Goal: Information Seeking & Learning: Learn about a topic

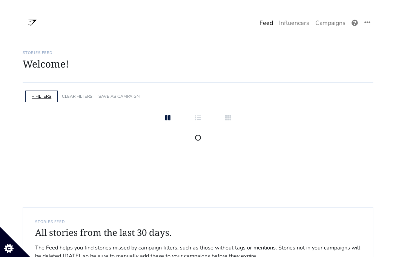
click at [44, 97] on link "+ FILTERS" at bounding box center [42, 96] width 20 height 6
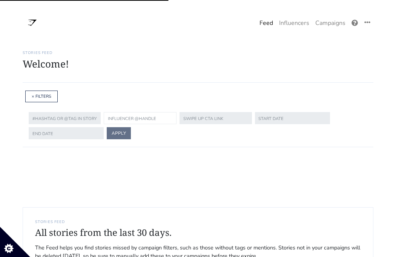
click at [118, 117] on input "text" at bounding box center [140, 118] width 73 height 12
paste input "annabel.[PERSON_NAME]"
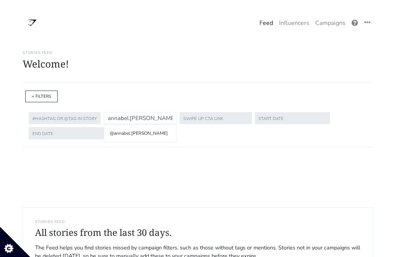
type input "annabel.[PERSON_NAME]"
click at [127, 134] on li "@annabel.[PERSON_NAME]" at bounding box center [139, 132] width 63 height 9
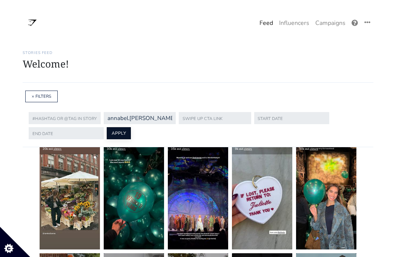
click at [121, 132] on button "APPLY" at bounding box center [119, 133] width 24 height 12
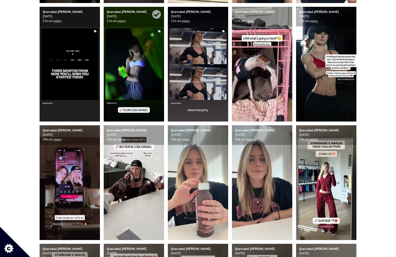
scroll to position [244, 0]
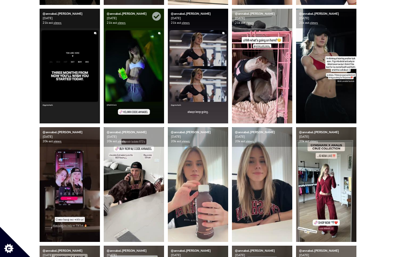
click at [150, 85] on img at bounding box center [134, 66] width 60 height 115
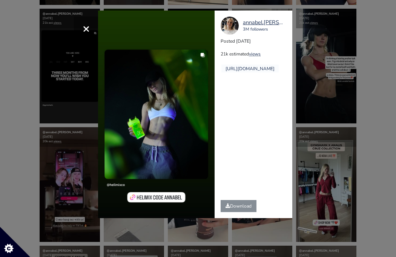
click at [345, 121] on div "× annabel.[PERSON_NAME] 3M followers Posted [DATE] 21k estimated views" at bounding box center [198, 128] width 396 height 257
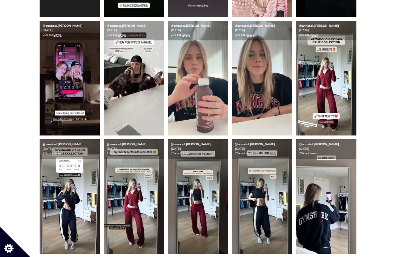
scroll to position [351, 0]
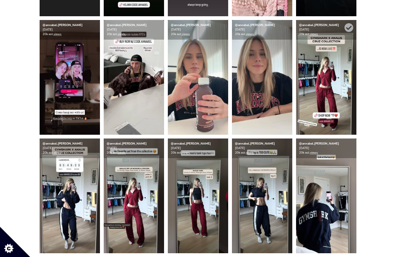
click at [333, 77] on img at bounding box center [326, 77] width 60 height 115
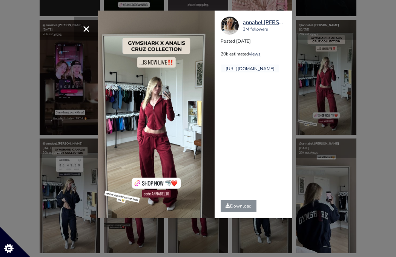
click at [363, 84] on div "× annabel.[PERSON_NAME] 3M followers Posted [DATE] 20k estimated views" at bounding box center [198, 128] width 396 height 257
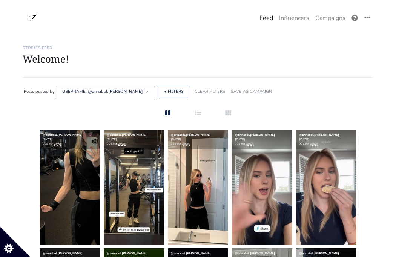
scroll to position [0, 0]
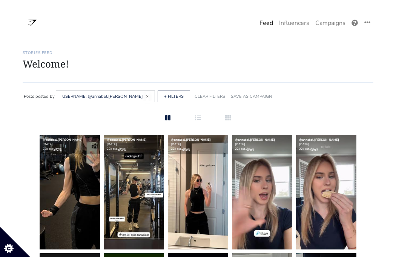
click at [146, 96] on span "×" at bounding box center [147, 96] width 3 height 6
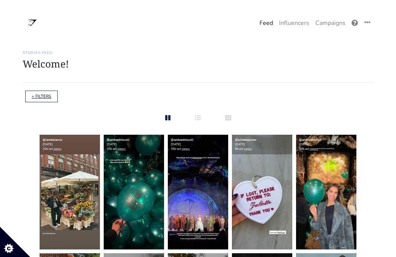
click at [39, 96] on link "+ FILTERS" at bounding box center [42, 96] width 20 height 6
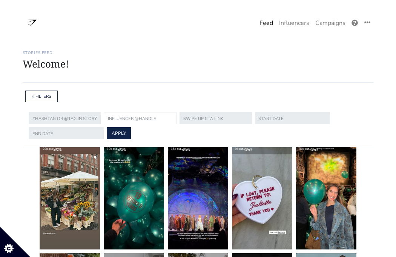
click at [122, 116] on input "text" at bounding box center [140, 118] width 73 height 12
paste input "[PERSON_NAME]"
click at [129, 118] on input "[PERSON_NAME]" at bounding box center [140, 118] width 73 height 12
type input "J"
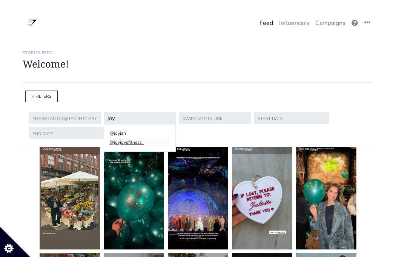
click at [133, 141] on li "@joyjoysfitness_" at bounding box center [139, 141] width 63 height 9
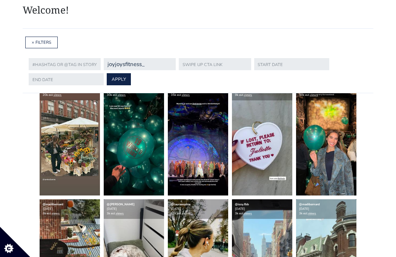
scroll to position [55, 0]
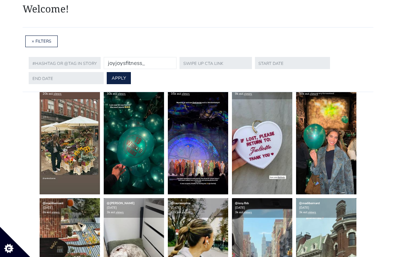
click at [144, 64] on input "joyjoysfitness_" at bounding box center [140, 63] width 73 height 12
click at [141, 64] on input "joyjoysfitness_" at bounding box center [140, 63] width 73 height 12
paste input "[URL][DOMAIN_NAME]"
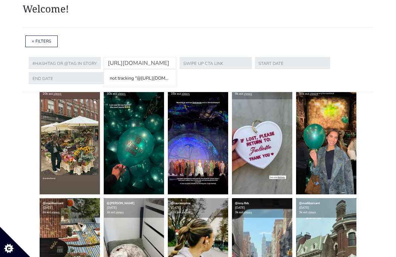
scroll to position [0, 0]
drag, startPoint x: 129, startPoint y: 63, endPoint x: 79, endPoint y: 61, distance: 49.4
click at [79, 61] on form "not tracking "@[URL][DOMAIN_NAME]" [URL][DOMAIN_NAME] APPLY" at bounding box center [198, 70] width 338 height 30
click at [145, 62] on input "joyjoysfitness_/" at bounding box center [140, 63] width 73 height 12
click at [130, 79] on li "@joyjoysfitness_" at bounding box center [139, 77] width 63 height 9
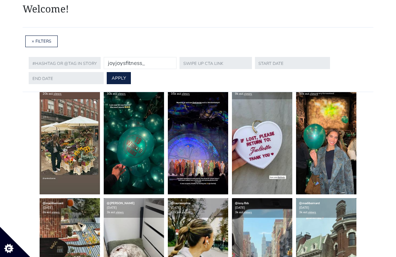
click at [144, 66] on input "joyjoysfitness_" at bounding box center [140, 63] width 73 height 12
paste input "[URL][DOMAIN_NAME]"
drag, startPoint x: 128, startPoint y: 62, endPoint x: 86, endPoint y: 62, distance: 41.8
click at [86, 62] on form "not tracking "@[URL][DOMAIN_NAME]" [URL][DOMAIN_NAME] APPLY" at bounding box center [198, 70] width 338 height 30
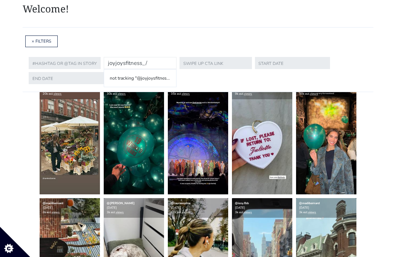
click at [142, 63] on input "joyjoysfitness_/" at bounding box center [140, 63] width 73 height 12
type input "joyjoysfitness_"
click at [107, 72] on button "APPLY" at bounding box center [119, 78] width 24 height 12
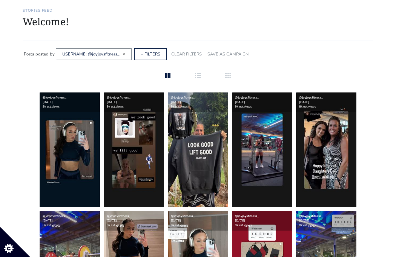
scroll to position [45, 0]
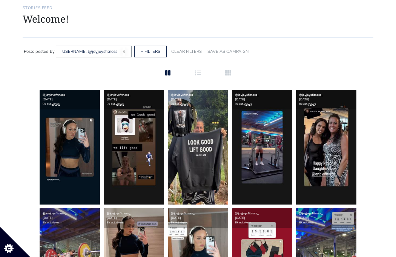
click at [124, 52] on span "×" at bounding box center [123, 51] width 3 height 6
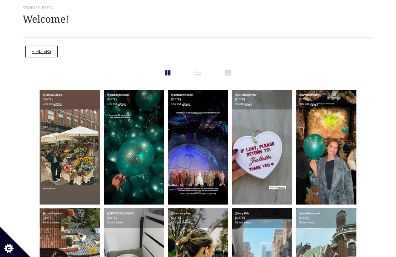
click at [41, 53] on link "+ FILTERS" at bounding box center [42, 52] width 20 height 6
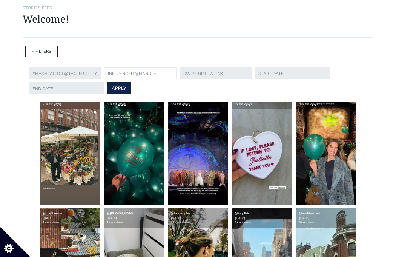
click at [130, 75] on input "text" at bounding box center [140, 73] width 73 height 12
paste input "[PERSON_NAME]"
click at [115, 73] on input "[PERSON_NAME]" at bounding box center [140, 73] width 73 height 12
paste input "leanadeebb"
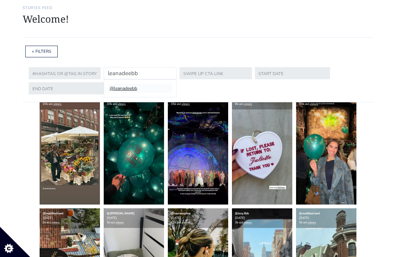
type input "leanadeebb"
click at [128, 87] on li "@leanadeebb" at bounding box center [139, 88] width 63 height 9
click at [121, 86] on button "APPLY" at bounding box center [119, 88] width 24 height 12
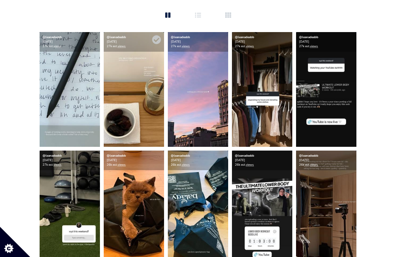
scroll to position [102, 0]
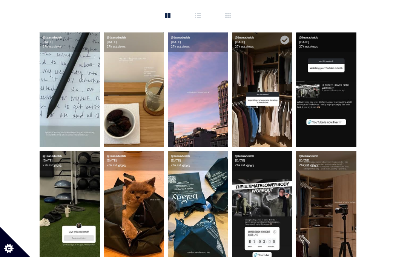
click at [267, 126] on img at bounding box center [262, 89] width 60 height 115
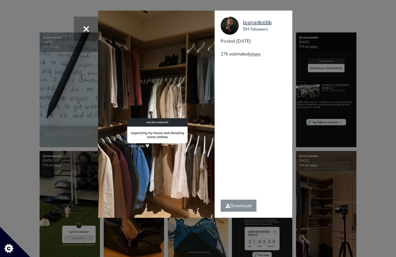
click at [326, 128] on div "× leanadeebb 5M followers Posted [DATE] 27k estimated views" at bounding box center [198, 128] width 396 height 257
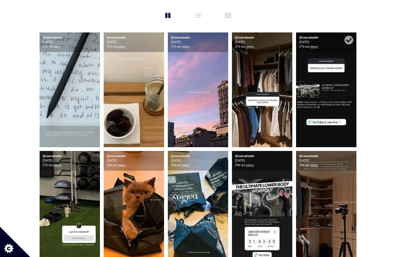
click at [329, 92] on img at bounding box center [326, 89] width 60 height 115
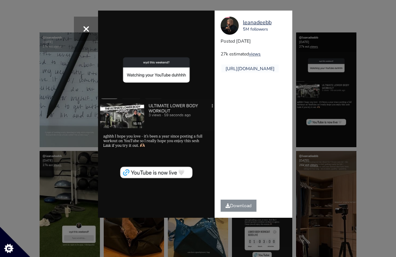
click at [333, 92] on div "× leanadeebb 5M followers Posted [DATE] 27k estimated views" at bounding box center [198, 128] width 396 height 257
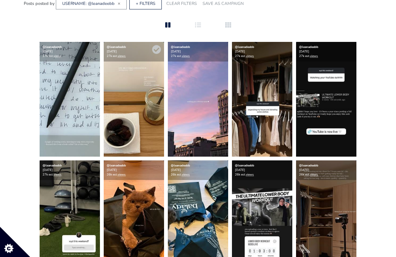
scroll to position [0, 0]
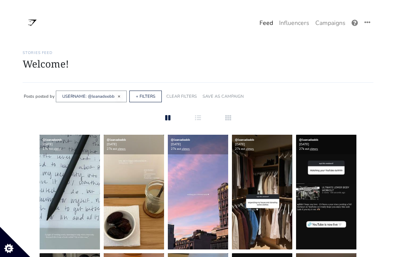
click at [118, 96] on span "×" at bounding box center [119, 96] width 3 height 6
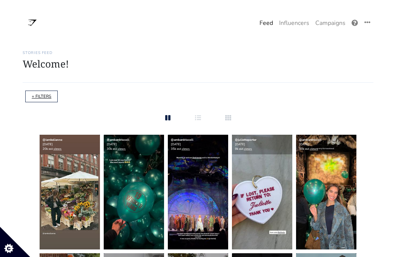
click at [40, 97] on link "+ FILTERS" at bounding box center [42, 96] width 20 height 6
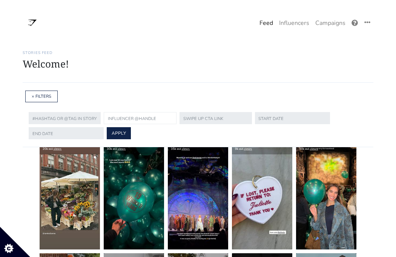
click at [118, 121] on input "text" at bounding box center [140, 118] width 73 height 12
paste input "[PERSON_NAME]"
click at [127, 118] on input "[PERSON_NAME]" at bounding box center [140, 118] width 73 height 12
type input "L"
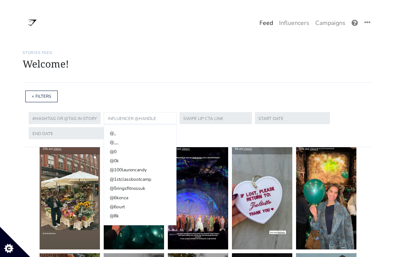
paste input "libbychristensen"
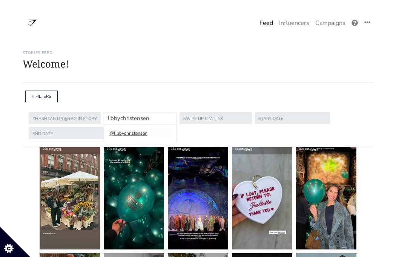
type input "libbychristensen"
click at [134, 134] on li "@libbychristensen" at bounding box center [139, 132] width 63 height 9
click at [113, 135] on button "APPLY" at bounding box center [119, 133] width 24 height 12
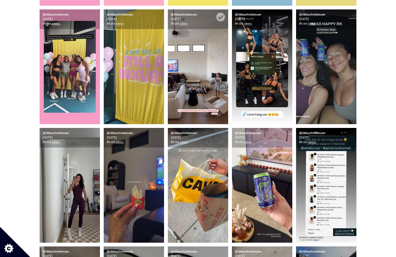
scroll to position [835, 0]
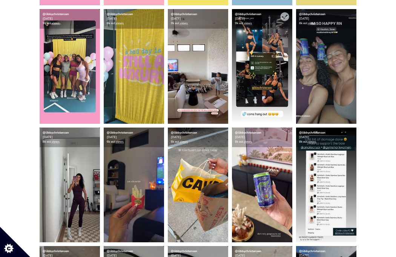
click at [278, 89] on img at bounding box center [262, 66] width 60 height 115
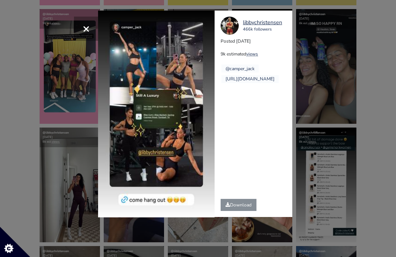
click at [338, 79] on div "× Your browser does not support HTML5 video. libbychristensen 466k followers Po…" at bounding box center [198, 128] width 396 height 257
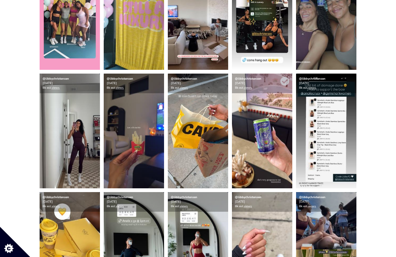
scroll to position [891, 0]
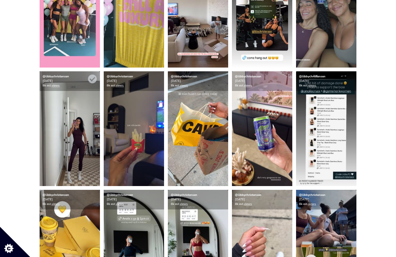
click at [79, 166] on img at bounding box center [70, 128] width 60 height 115
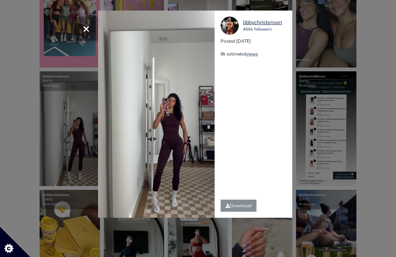
click at [334, 107] on div "× libbychristensen 466k followers Posted [DATE] 8k estimated views" at bounding box center [198, 128] width 396 height 257
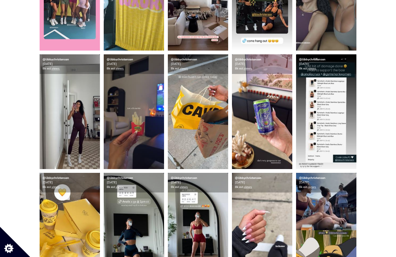
scroll to position [865, 0]
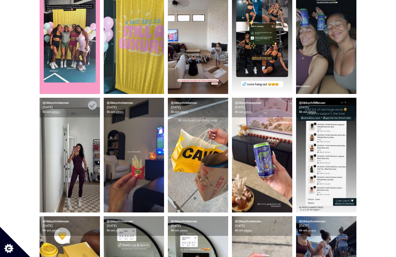
click at [73, 179] on img at bounding box center [70, 155] width 60 height 115
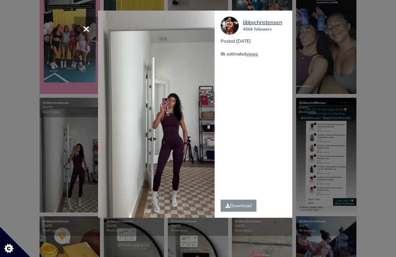
click at [350, 137] on div "× libbychristensen 466k followers Posted [DATE] 8k estimated views" at bounding box center [198, 128] width 396 height 257
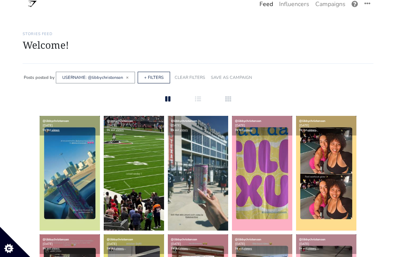
scroll to position [0, 0]
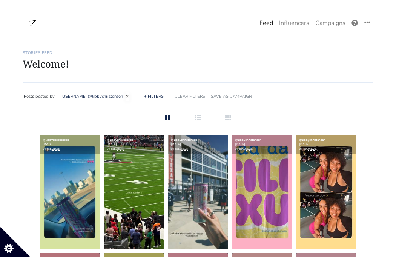
click at [127, 95] on span "×" at bounding box center [127, 96] width 3 height 6
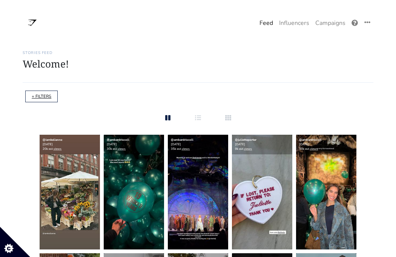
click at [37, 99] on link "+ FILTERS" at bounding box center [42, 96] width 20 height 6
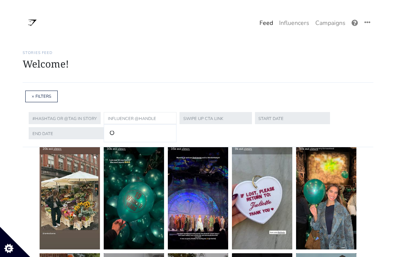
click at [121, 120] on input "text" at bounding box center [140, 118] width 73 height 12
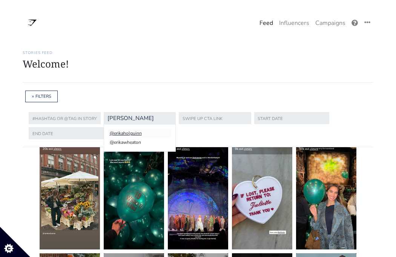
click at [131, 133] on li "@erikaholguinn" at bounding box center [139, 132] width 63 height 9
type input "erikaholguinn"
click at [121, 131] on button "APPLY" at bounding box center [119, 133] width 24 height 12
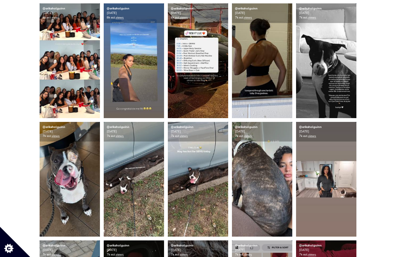
scroll to position [131, 0]
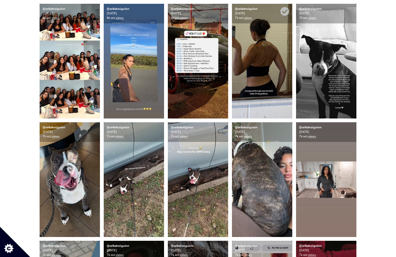
click at [278, 89] on img at bounding box center [262, 61] width 60 height 115
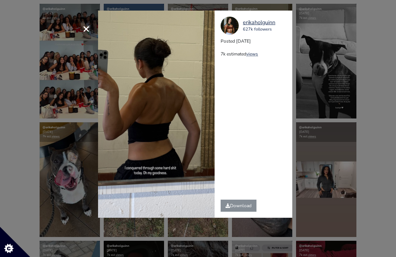
click at [338, 128] on div "× erikaholguinn 627k followers Posted [DATE] 7k estimated views" at bounding box center [198, 128] width 396 height 257
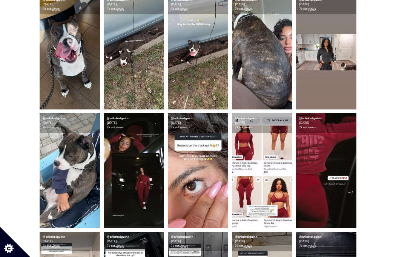
scroll to position [259, 0]
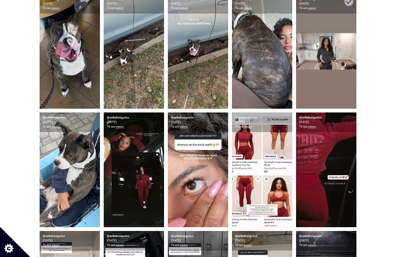
click at [325, 69] on img at bounding box center [326, 51] width 60 height 115
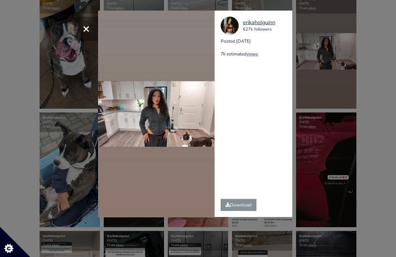
click at [361, 106] on div "× Your browser does not support HTML5 video. erikaholguinn 627k followers Poste…" at bounding box center [198, 128] width 396 height 257
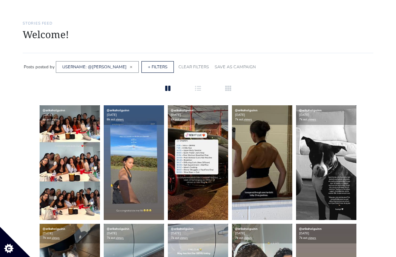
scroll to position [0, 0]
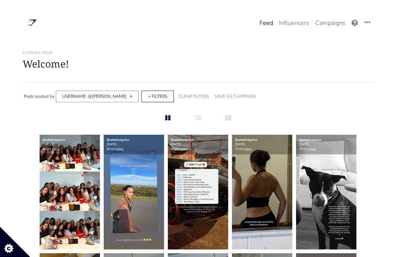
click at [130, 96] on span "×" at bounding box center [131, 96] width 3 height 6
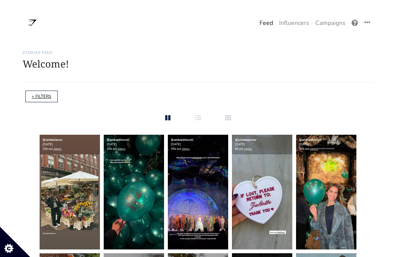
click at [40, 96] on link "+ FILTERS" at bounding box center [42, 96] width 20 height 6
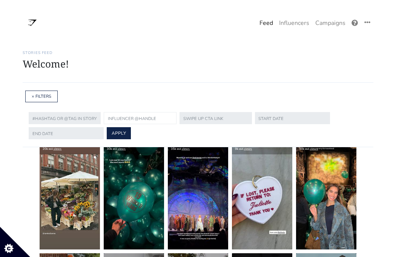
click at [113, 118] on input "text" at bounding box center [140, 118] width 73 height 12
paste input "[PERSON_NAME]"
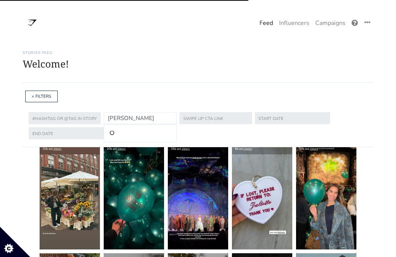
click at [132, 118] on input "[PERSON_NAME]" at bounding box center [140, 118] width 73 height 12
click at [122, 118] on input "[PERSON_NAME]" at bounding box center [140, 118] width 73 height 12
paste input "elenachristine_s"
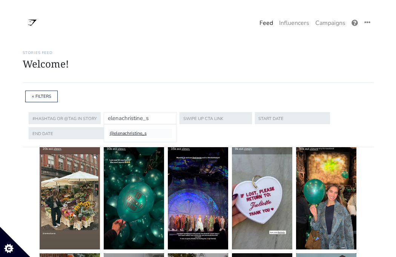
type input "elenachristine_s"
click at [135, 132] on li "@elenachristine_s" at bounding box center [139, 132] width 63 height 9
click at [119, 133] on button "APPLY" at bounding box center [119, 133] width 24 height 12
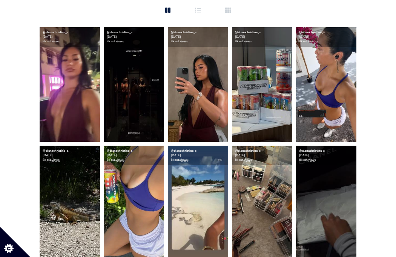
scroll to position [109, 0]
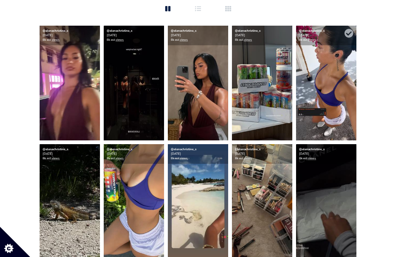
click at [328, 105] on img at bounding box center [326, 83] width 60 height 115
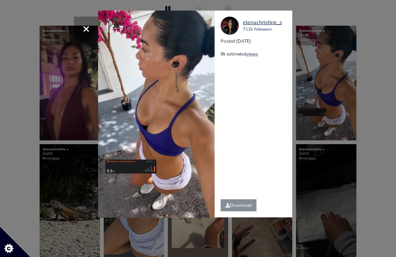
click at [317, 114] on div "× Your browser does not support HTML5 video. elenachristine_s 712k followers Po…" at bounding box center [198, 128] width 396 height 257
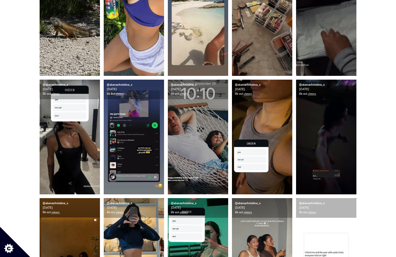
scroll to position [292, 0]
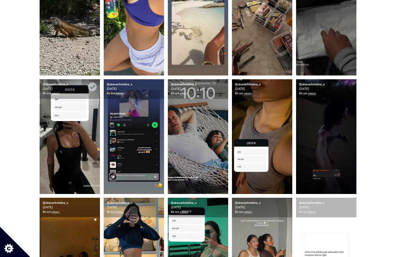
click at [69, 166] on img at bounding box center [70, 136] width 60 height 115
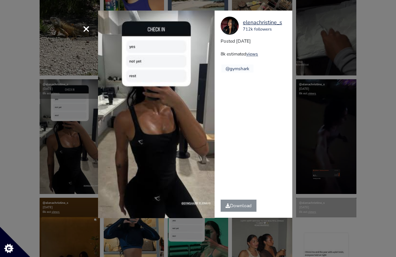
click at [30, 154] on div "× Your browser does not support HTML5 video. elenachristine_s 712k followers Po…" at bounding box center [198, 128] width 396 height 257
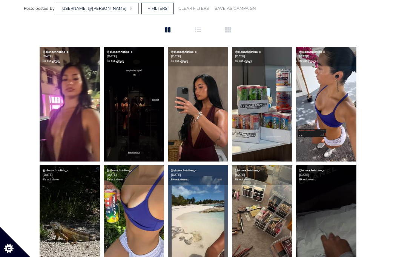
scroll to position [0, 0]
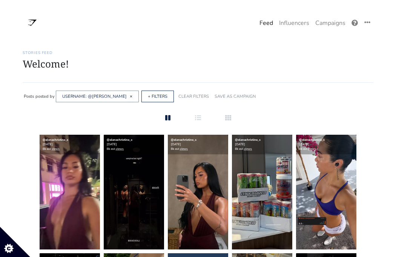
click at [130, 96] on span "×" at bounding box center [131, 96] width 3 height 6
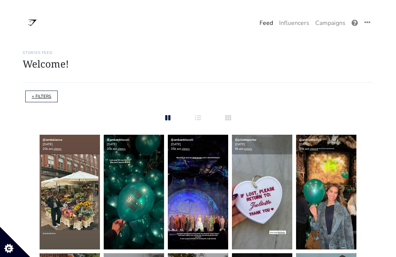
click at [45, 97] on link "+ FILTERS" at bounding box center [42, 96] width 20 height 6
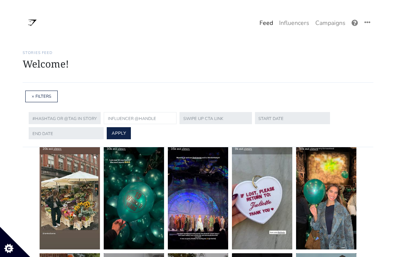
click at [126, 116] on input "text" at bounding box center [140, 118] width 73 height 12
type input "6court"
click at [107, 127] on button "APPLY" at bounding box center [119, 133] width 24 height 12
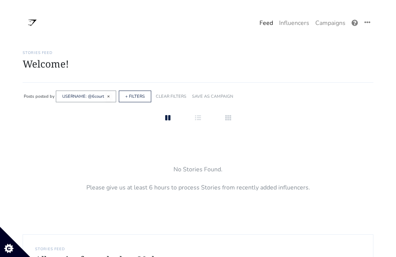
click at [108, 96] on span "×" at bounding box center [108, 96] width 3 height 6
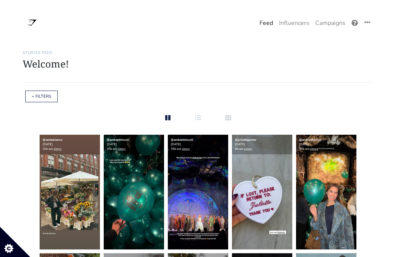
click at [46, 93] on div "+ FILTERS" at bounding box center [41, 96] width 32 height 12
click at [41, 98] on link "+ FILTERS" at bounding box center [42, 96] width 20 height 6
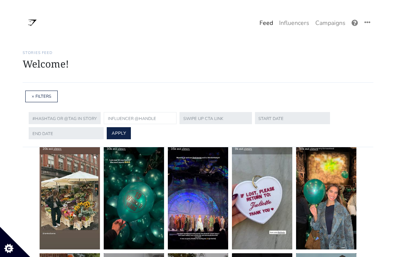
click at [117, 114] on input "text" at bounding box center [140, 118] width 73 height 12
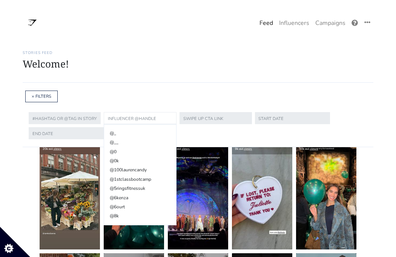
paste input "[URL][DOMAIN_NAME]"
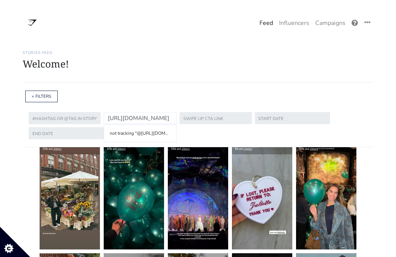
drag, startPoint x: 151, startPoint y: 119, endPoint x: 84, endPoint y: 116, distance: 66.3
click at [84, 116] on form "not tracking "@[URL][DOMAIN_NAME]" [URL][DOMAIN_NAME] APPLY" at bounding box center [198, 125] width 338 height 30
click at [130, 115] on input "6ourt/" at bounding box center [140, 118] width 73 height 12
type input "6ourt"
click at [118, 134] on li "@6ourt" at bounding box center [139, 132] width 63 height 9
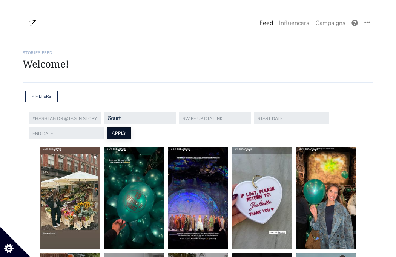
click at [118, 131] on button "APPLY" at bounding box center [119, 133] width 24 height 12
